Goal: Task Accomplishment & Management: Manage account settings

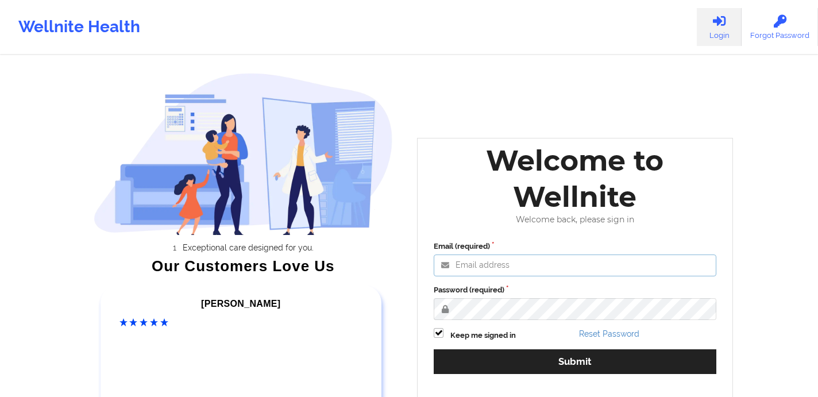
click at [471, 262] on input "Email (required)" at bounding box center [575, 266] width 283 height 22
type input "[EMAIL_ADDRESS][DOMAIN_NAME]"
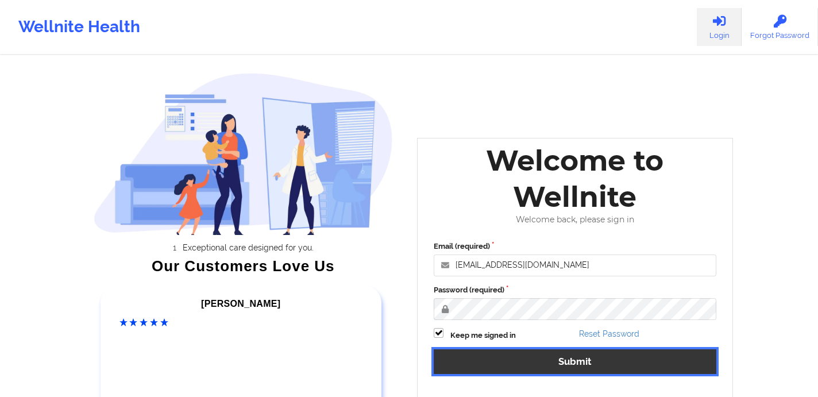
click at [472, 363] on button "Submit" at bounding box center [575, 361] width 283 height 25
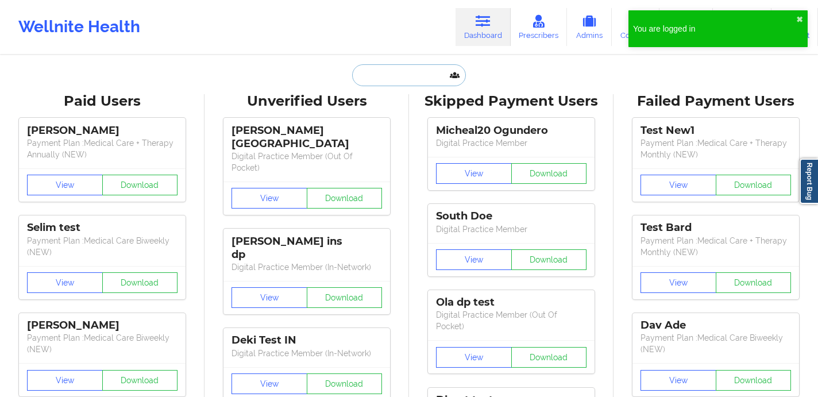
click at [411, 79] on input "text" at bounding box center [409, 75] width 114 height 22
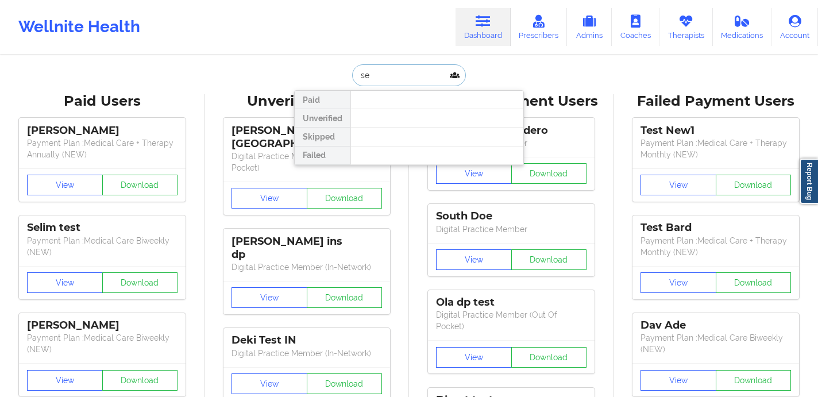
type input "s"
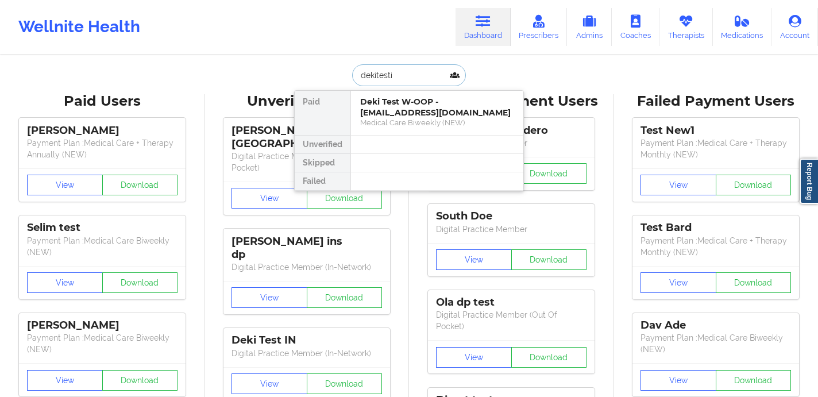
type input "dekitestin"
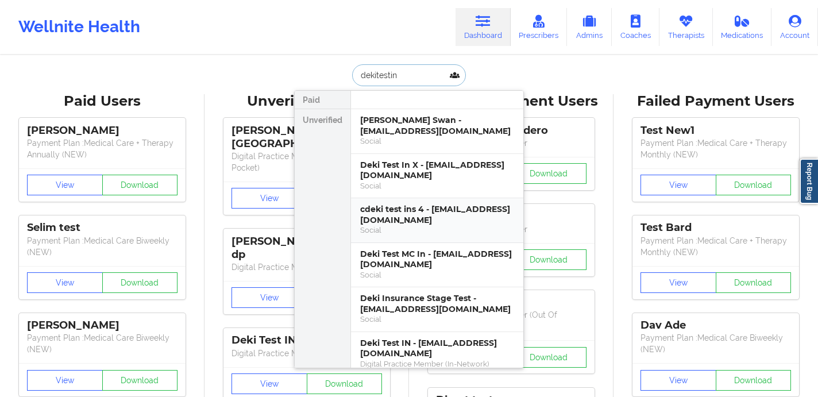
click at [422, 211] on div "cdeki test ins 4 - [EMAIL_ADDRESS][DOMAIN_NAME]" at bounding box center [437, 214] width 154 height 21
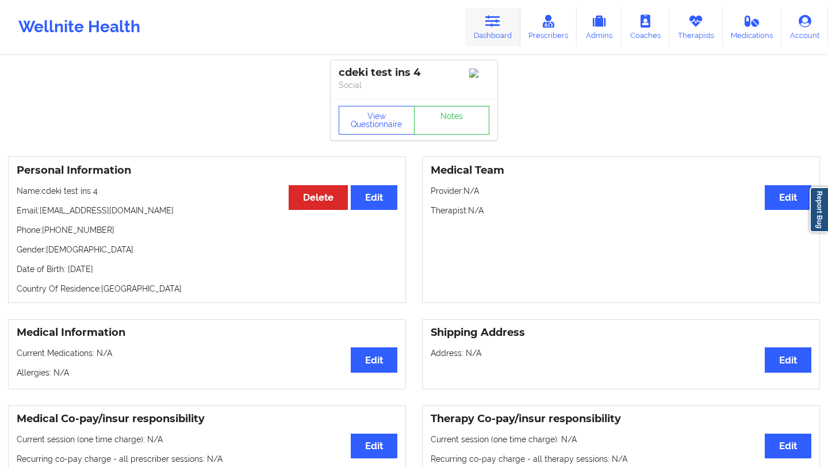
click at [506, 30] on link "Dashboard" at bounding box center [492, 27] width 55 height 38
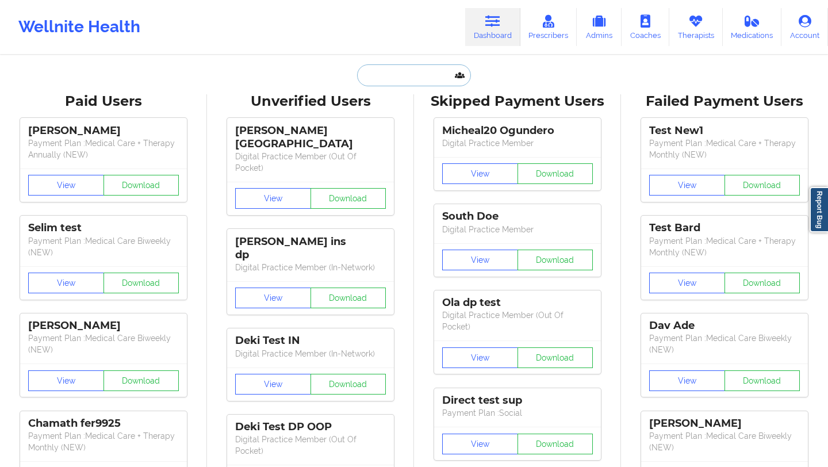
click at [382, 75] on input "text" at bounding box center [414, 75] width 114 height 22
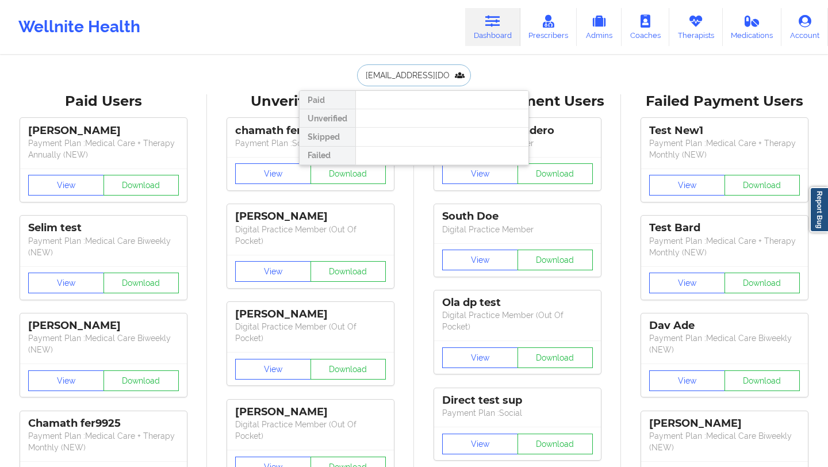
type input "[EMAIL_ADDRESS][DOMAIN_NAME]"
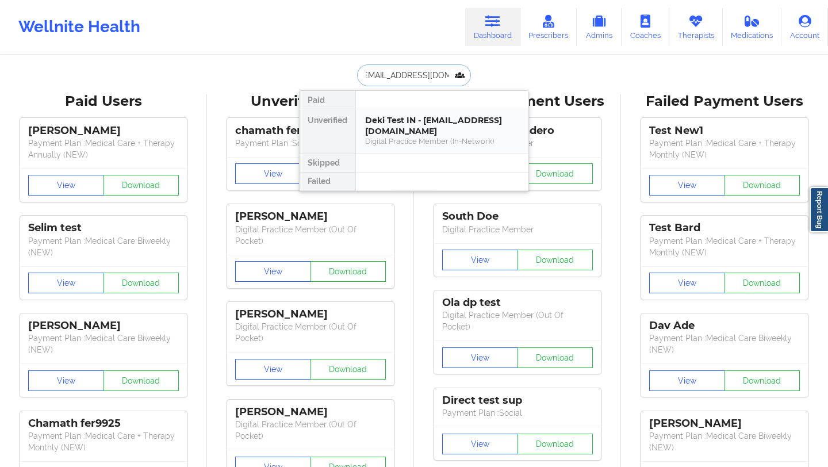
click at [405, 125] on div "Deki Test IN - [EMAIL_ADDRESS][DOMAIN_NAME]" at bounding box center [442, 125] width 154 height 21
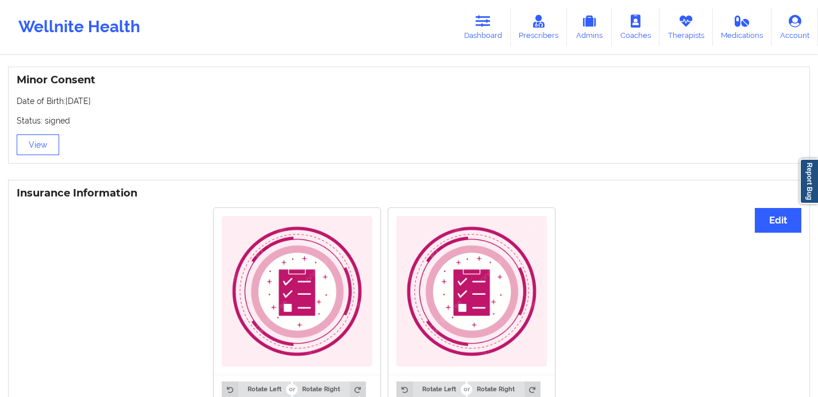
scroll to position [634, 0]
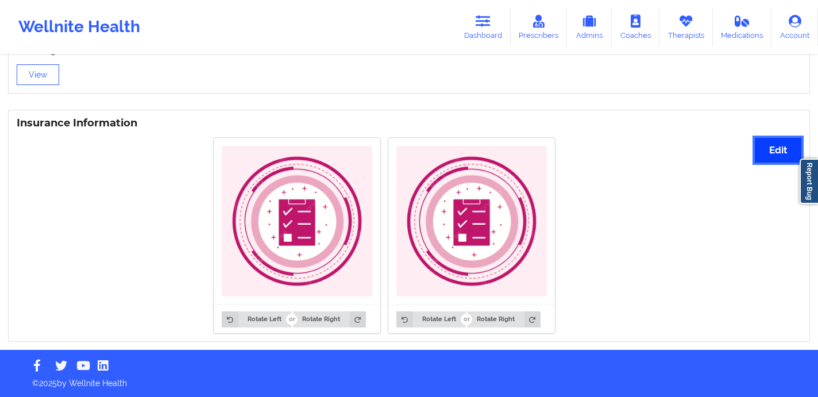
click at [788, 149] on button "Edit" at bounding box center [778, 150] width 47 height 25
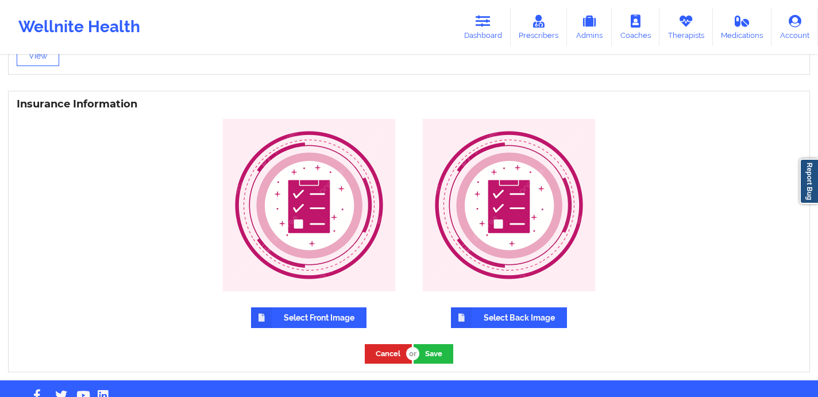
scroll to position [650, 0]
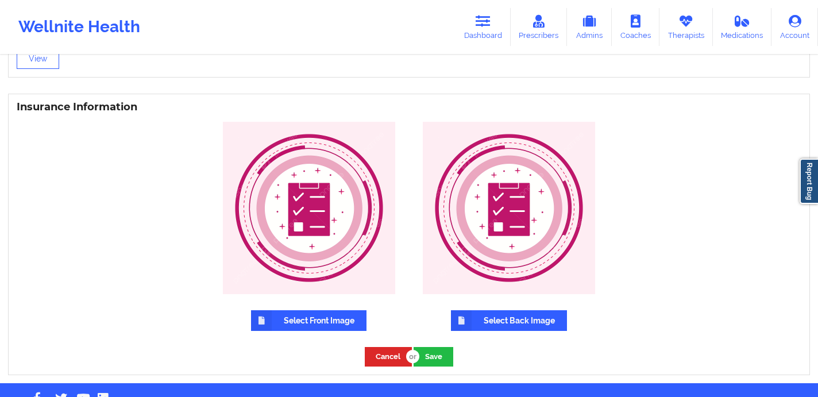
click at [250, 277] on img at bounding box center [309, 208] width 172 height 172
